Goal: Navigation & Orientation: Find specific page/section

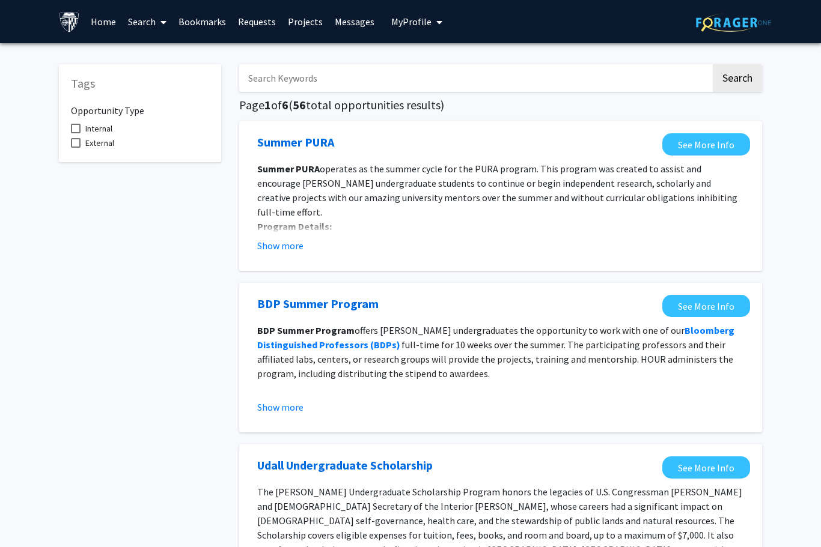
click at [249, 19] on link "Requests" at bounding box center [257, 22] width 50 height 42
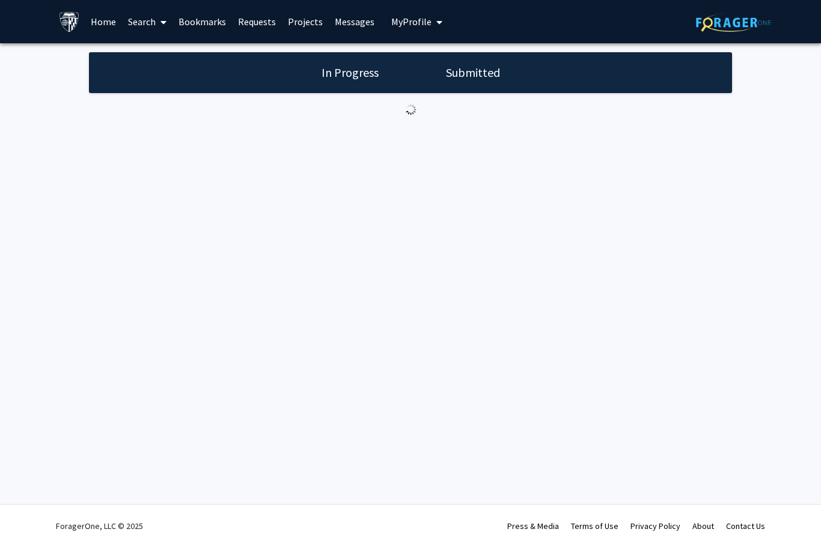
click at [421, 25] on span "My Profile" at bounding box center [411, 22] width 40 height 12
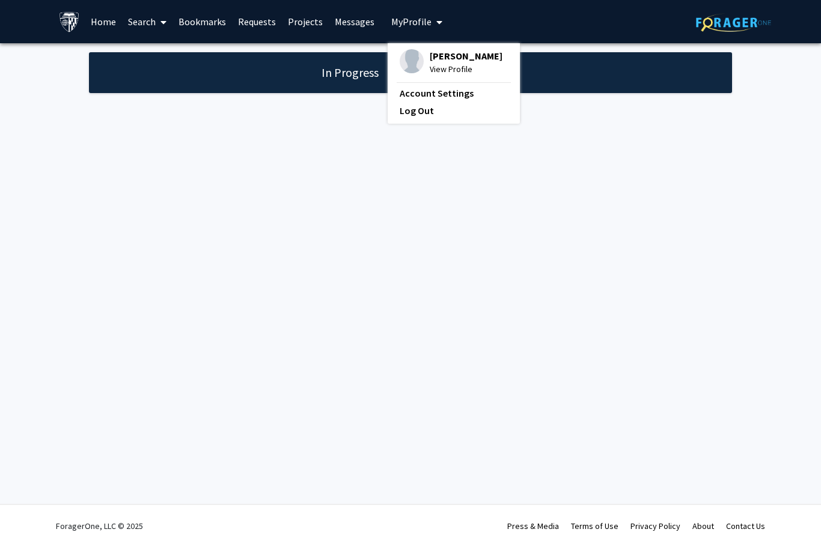
click at [507, 232] on div "Skip navigation Home Search Bookmarks Requests Projects Messages My Profile [PE…" at bounding box center [410, 273] width 821 height 547
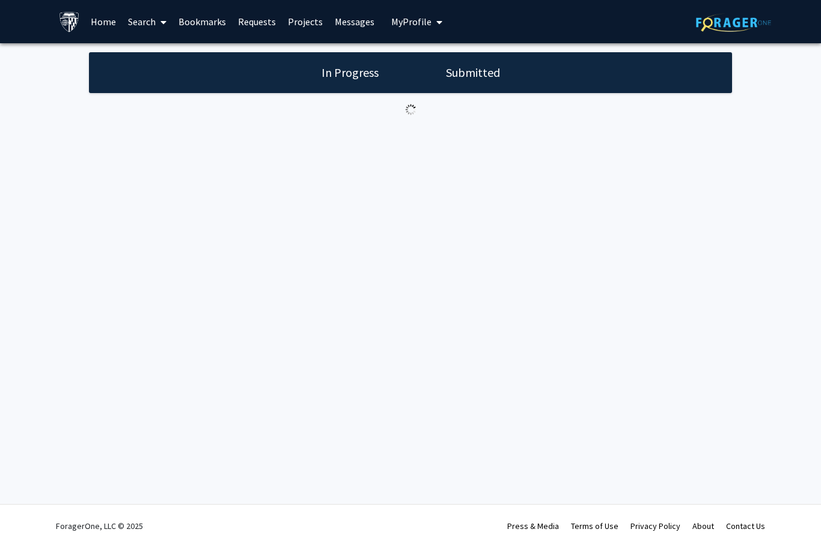
click at [202, 24] on link "Bookmarks" at bounding box center [201, 22] width 59 height 42
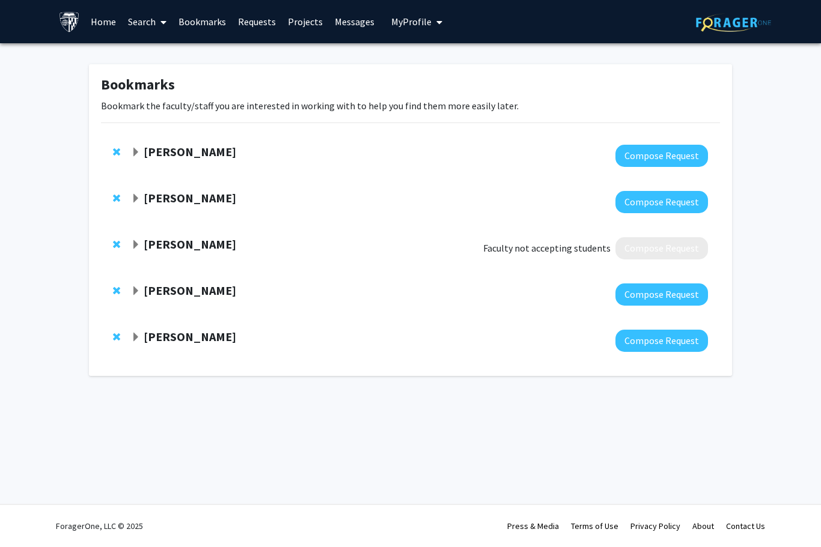
click at [163, 148] on strong "[PERSON_NAME]" at bounding box center [190, 151] width 93 height 15
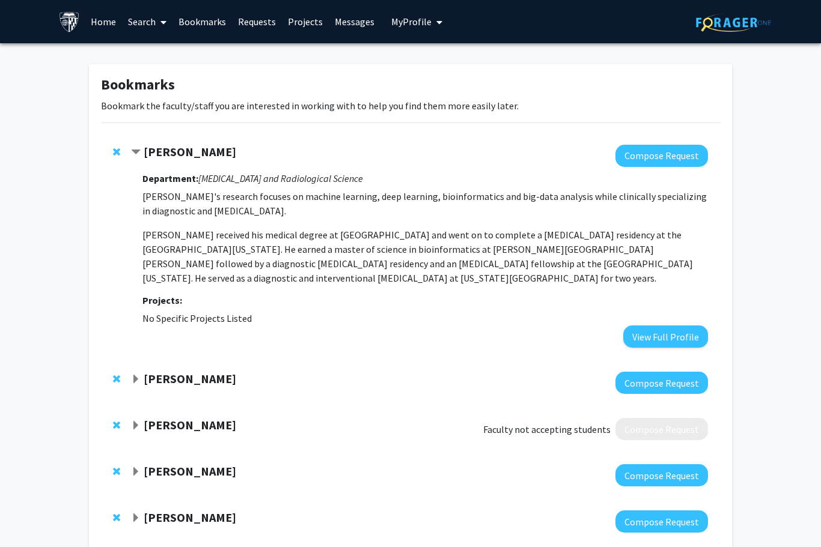
click at [139, 148] on span "Contract Harrison Bai Bookmark" at bounding box center [136, 153] width 10 height 10
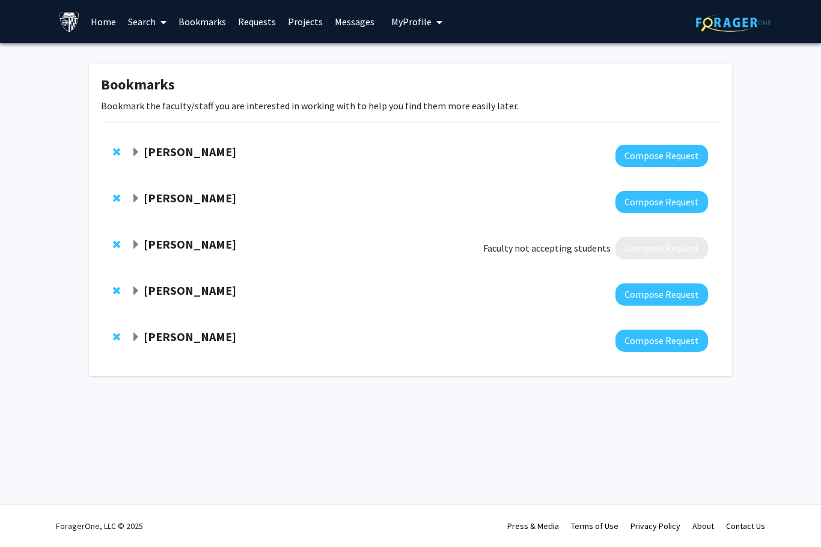
click at [140, 145] on div "[PERSON_NAME]" at bounding box center [261, 152] width 260 height 15
click at [144, 144] on strong "[PERSON_NAME]" at bounding box center [190, 151] width 93 height 15
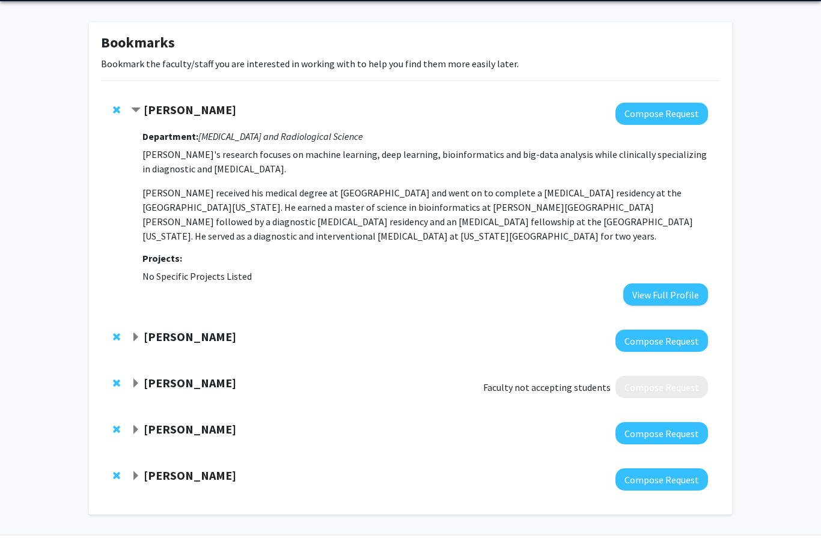
scroll to position [31, 0]
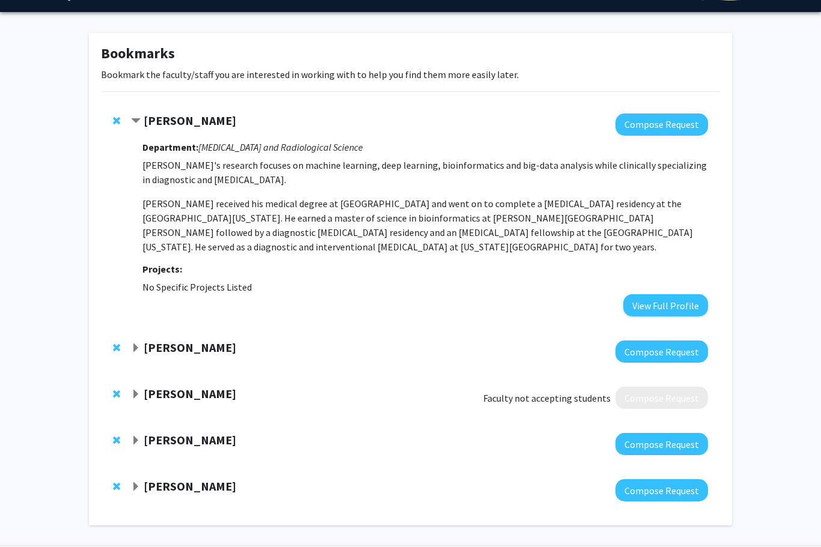
click at [135, 124] on span "Contract Harrison Bai Bookmark" at bounding box center [136, 122] width 10 height 10
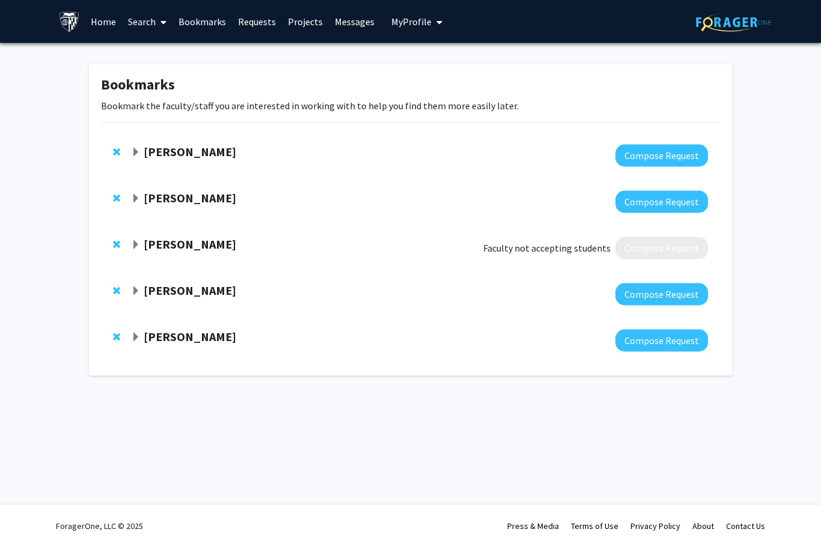
scroll to position [0, 0]
click at [140, 198] on span "Expand Bunmi Ogungbe Bookmark" at bounding box center [136, 199] width 10 height 10
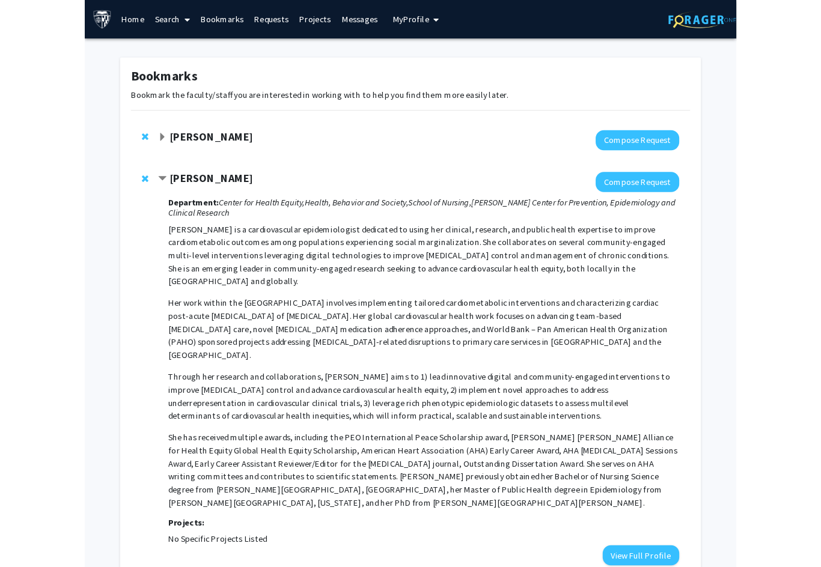
scroll to position [31, 0]
